Goal: Information Seeking & Learning: Learn about a topic

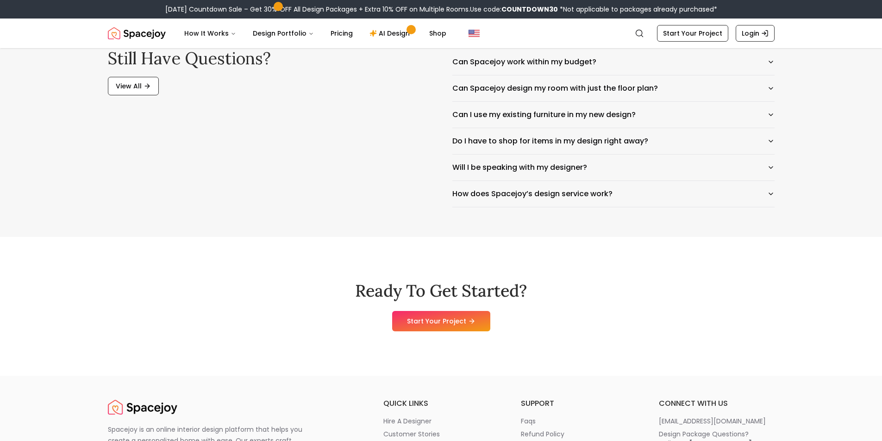
scroll to position [4739, 0]
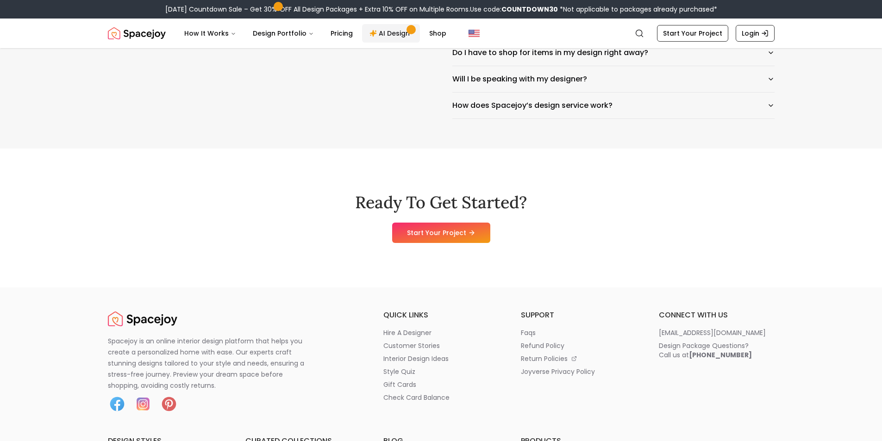
click at [390, 34] on link "AI Design" at bounding box center [391, 33] width 58 height 19
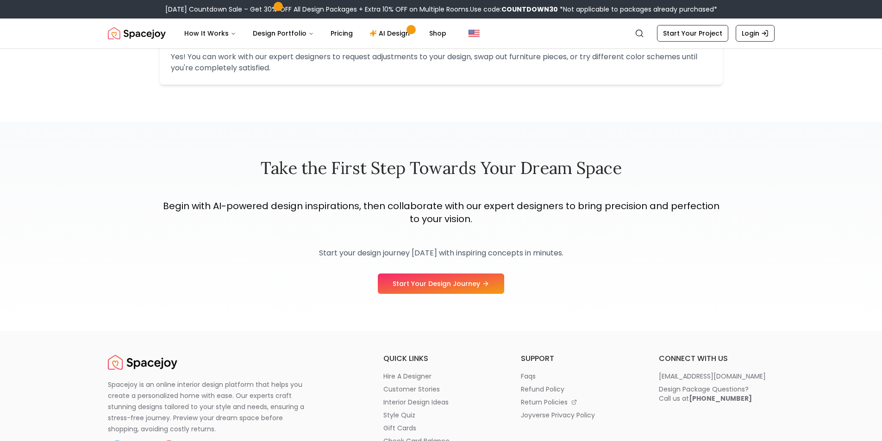
scroll to position [1203, 0]
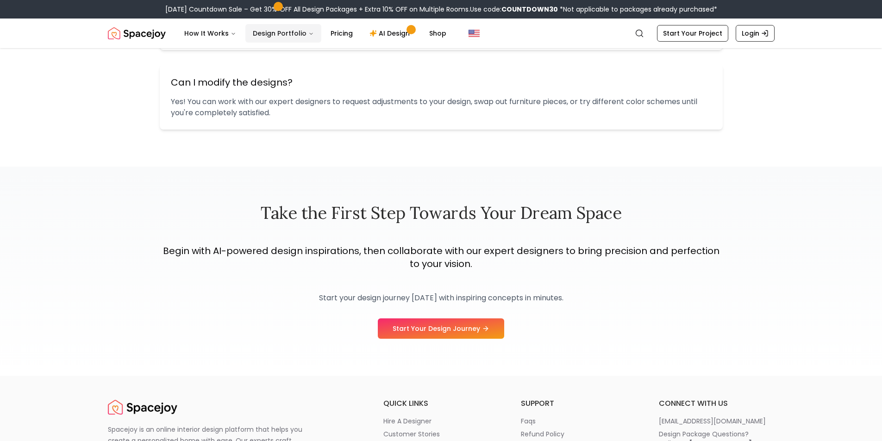
click at [283, 37] on button "Design Portfolio" at bounding box center [283, 33] width 76 height 19
click at [285, 33] on button "Design Portfolio" at bounding box center [283, 33] width 76 height 19
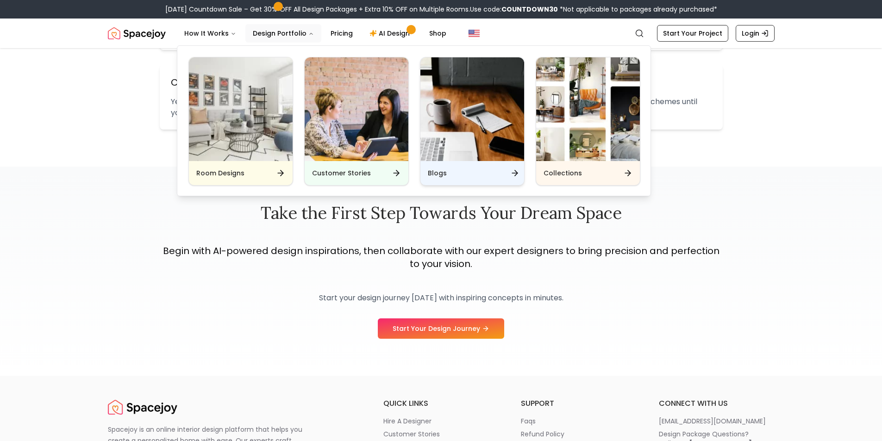
click at [491, 128] on img "Main" at bounding box center [472, 109] width 104 height 104
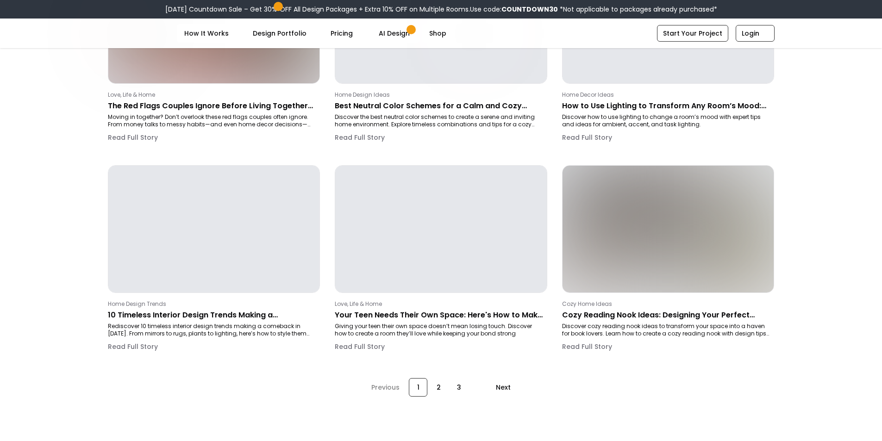
scroll to position [602, 0]
